Goal: Task Accomplishment & Management: Manage account settings

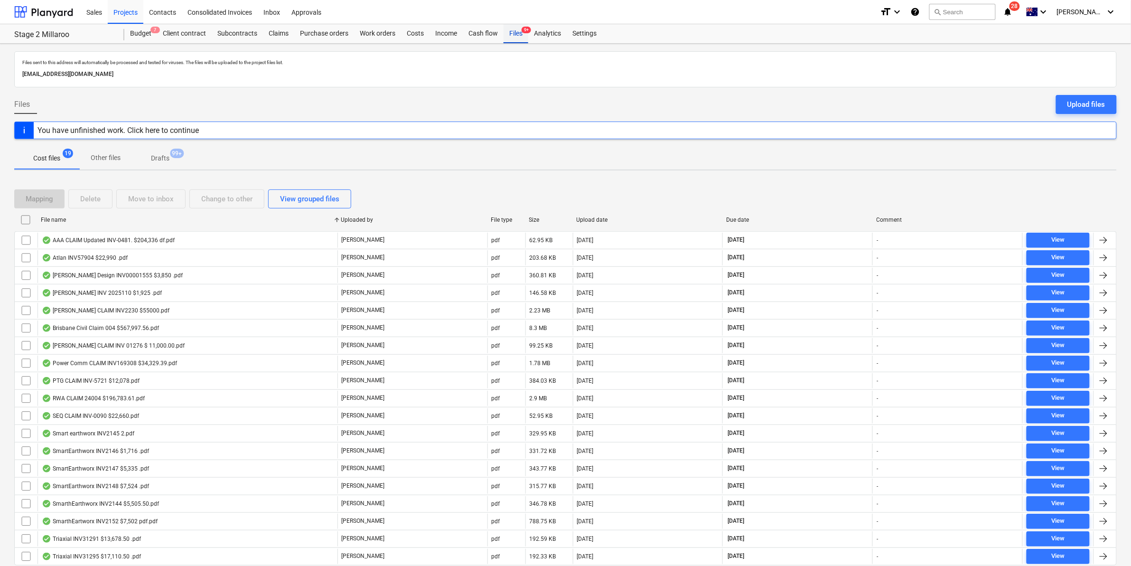
click at [512, 37] on div "Files 9+" at bounding box center [515, 33] width 25 height 19
click at [1012, 6] on icon "notifications" at bounding box center [1007, 11] width 9 height 11
click at [636, 10] on div "Sales Projects Contacts Consolidated Invoices Inbox Approvals" at bounding box center [476, 12] width 791 height 24
click at [72, 218] on div "File name" at bounding box center [187, 219] width 292 height 7
checkbox input "false"
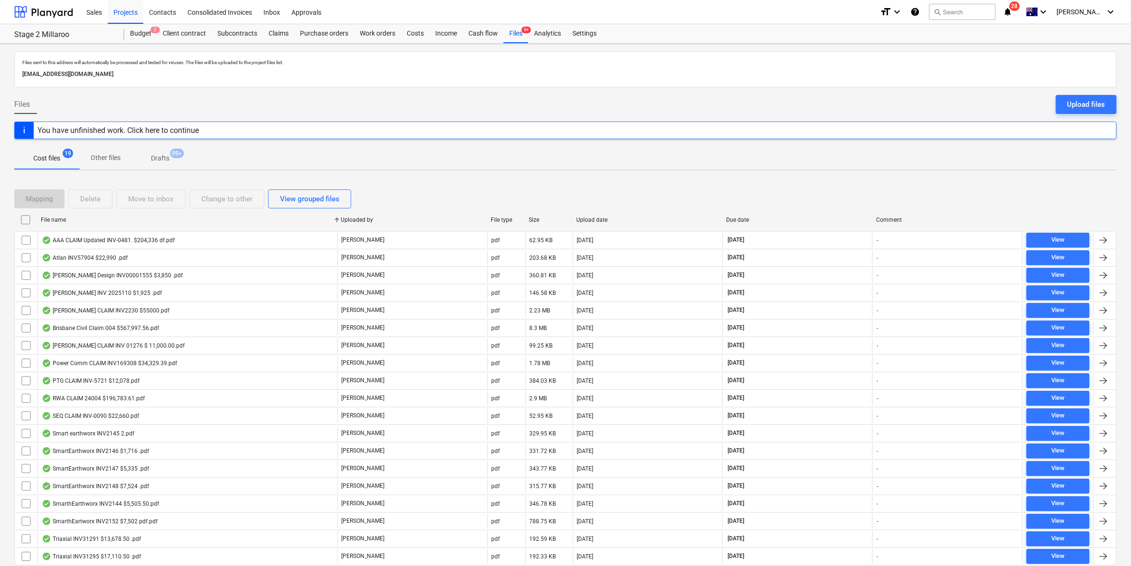
checkbox input "false"
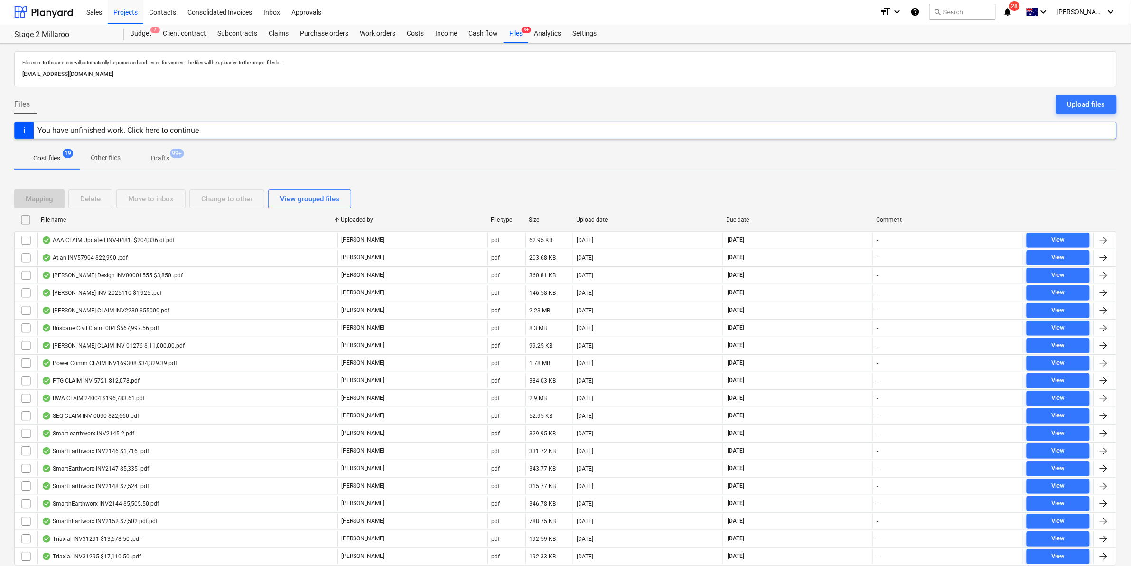
checkbox input "false"
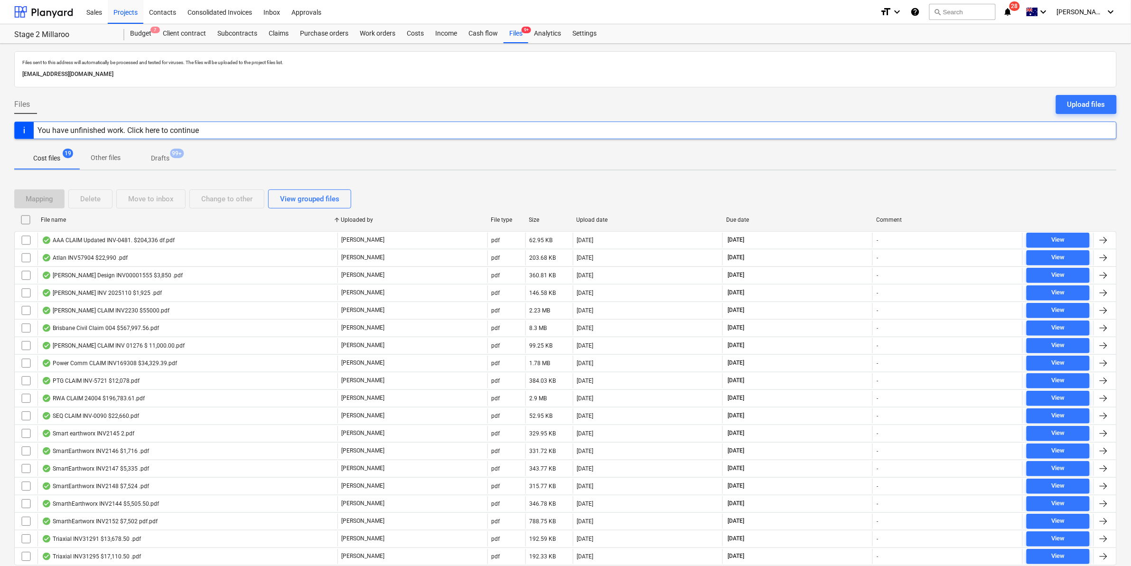
checkbox input "false"
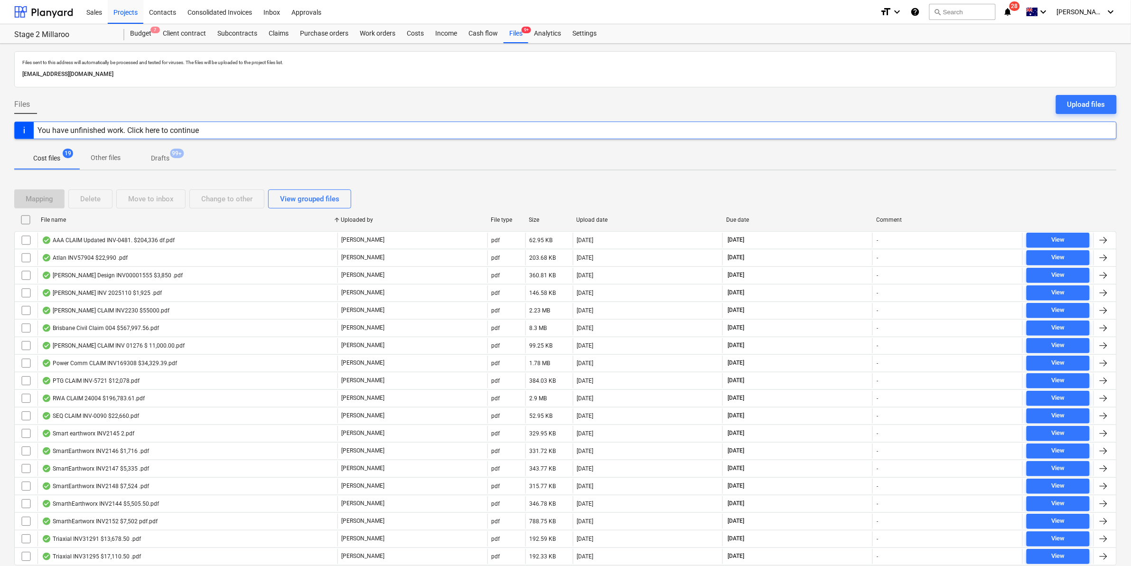
checkbox input "false"
click at [520, 29] on div "Files 9+" at bounding box center [515, 33] width 25 height 19
click at [90, 223] on div "File name" at bounding box center [187, 219] width 300 height 15
checkbox input "false"
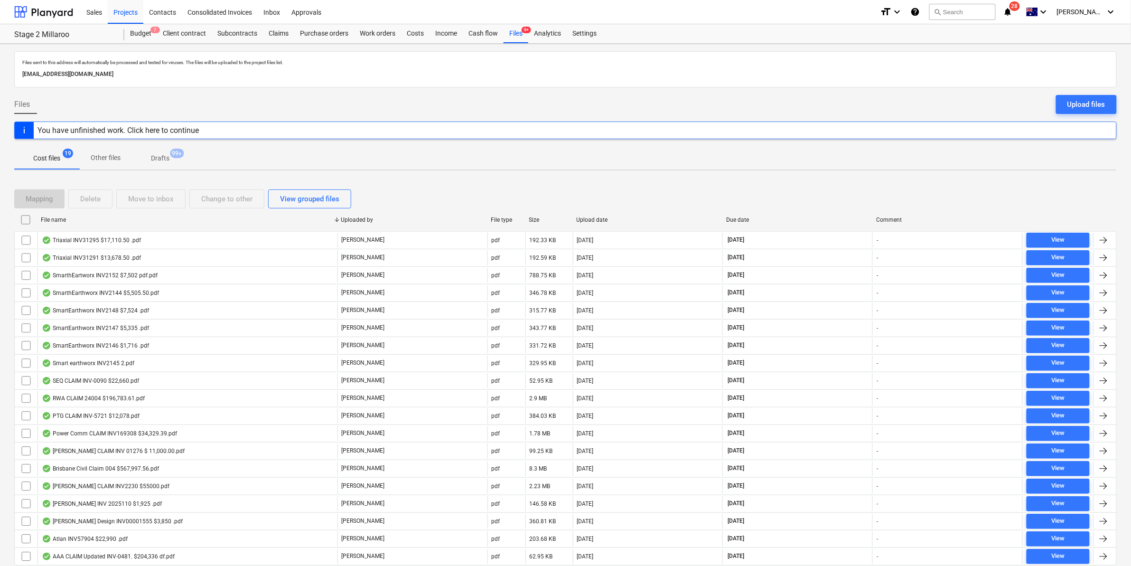
checkbox input "false"
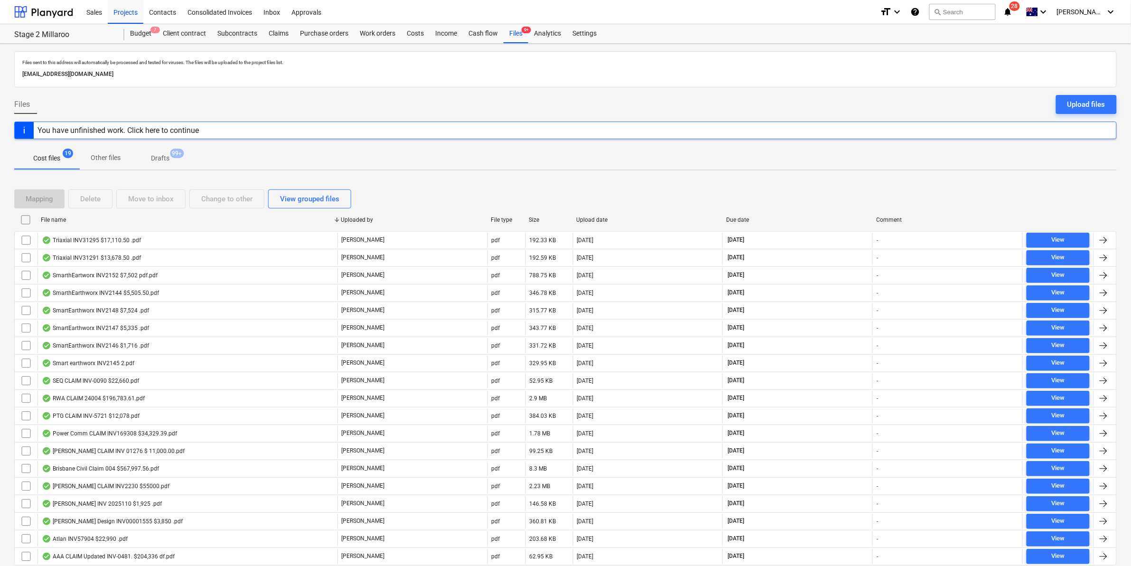
checkbox input "false"
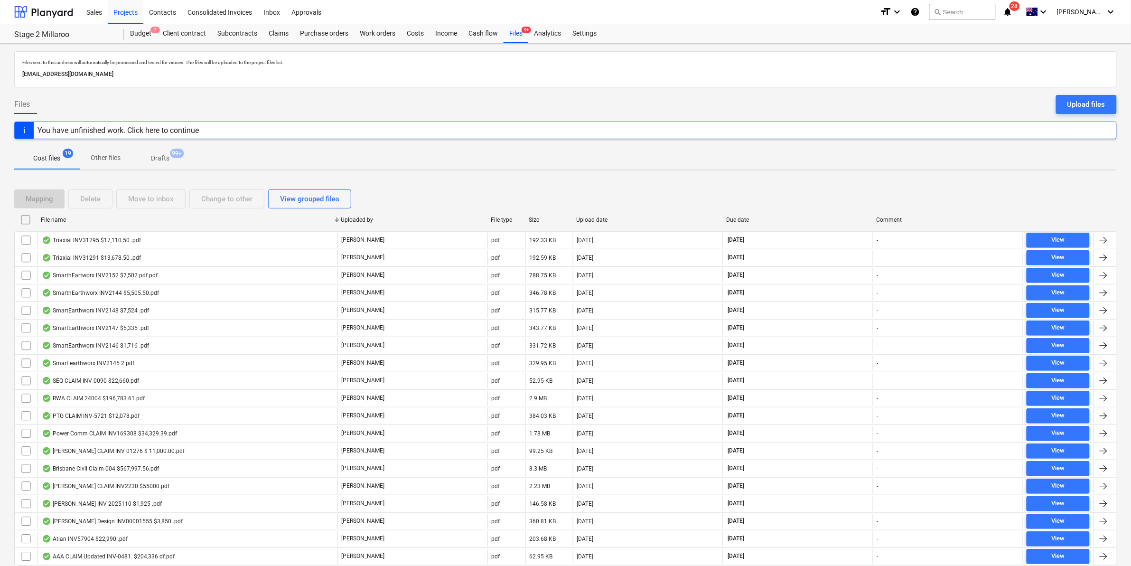
checkbox input "false"
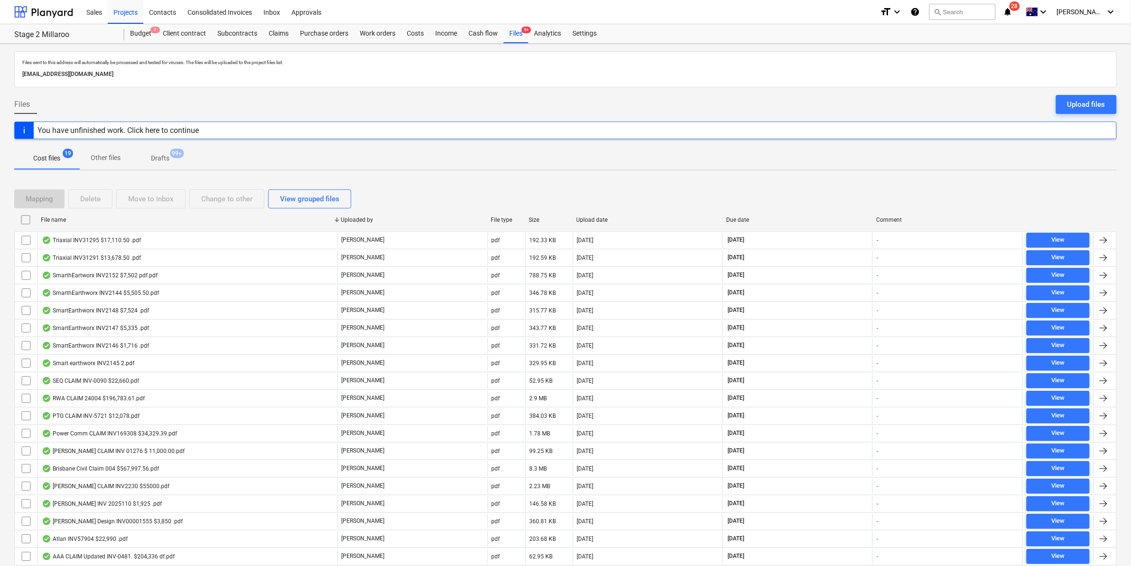
checkbox input "false"
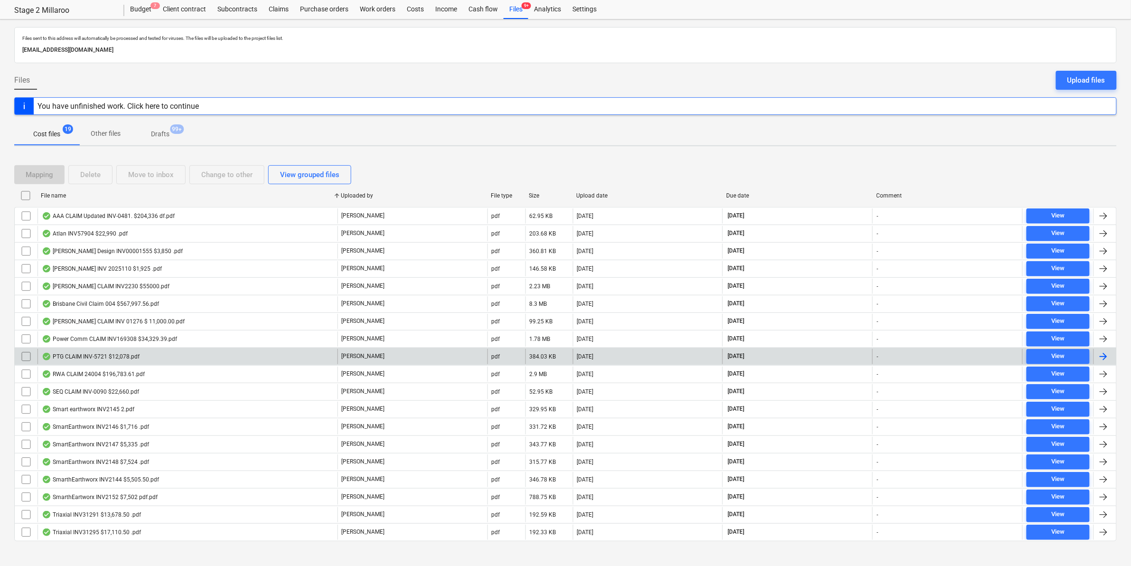
scroll to position [36, 0]
